Goal: Transaction & Acquisition: Purchase product/service

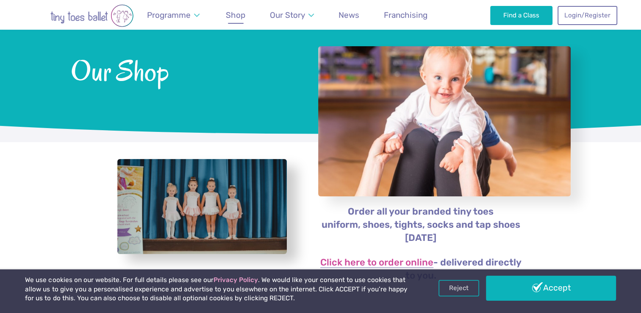
scroll to position [56, 0]
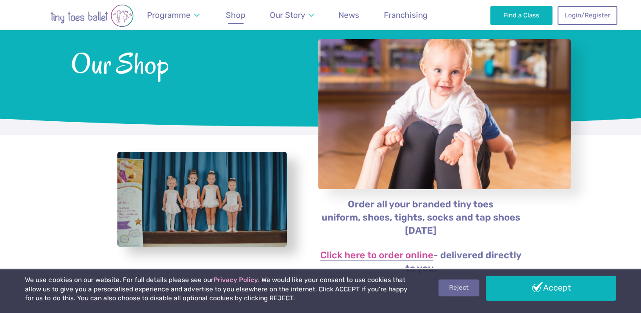
click at [466, 292] on link "Reject" at bounding box center [459, 287] width 41 height 16
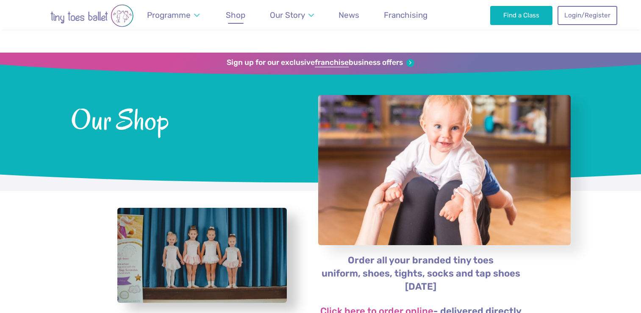
scroll to position [56, 0]
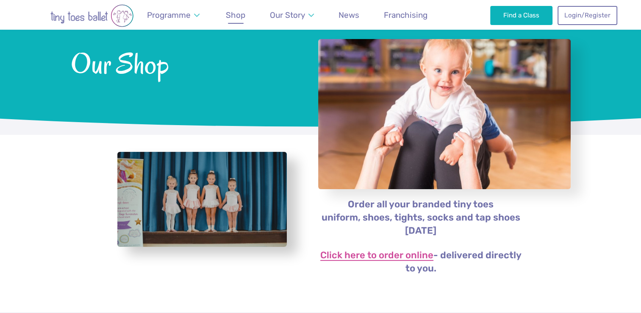
click at [390, 257] on link "Click here to order online" at bounding box center [376, 256] width 113 height 10
